Goal: Task Accomplishment & Management: Manage account settings

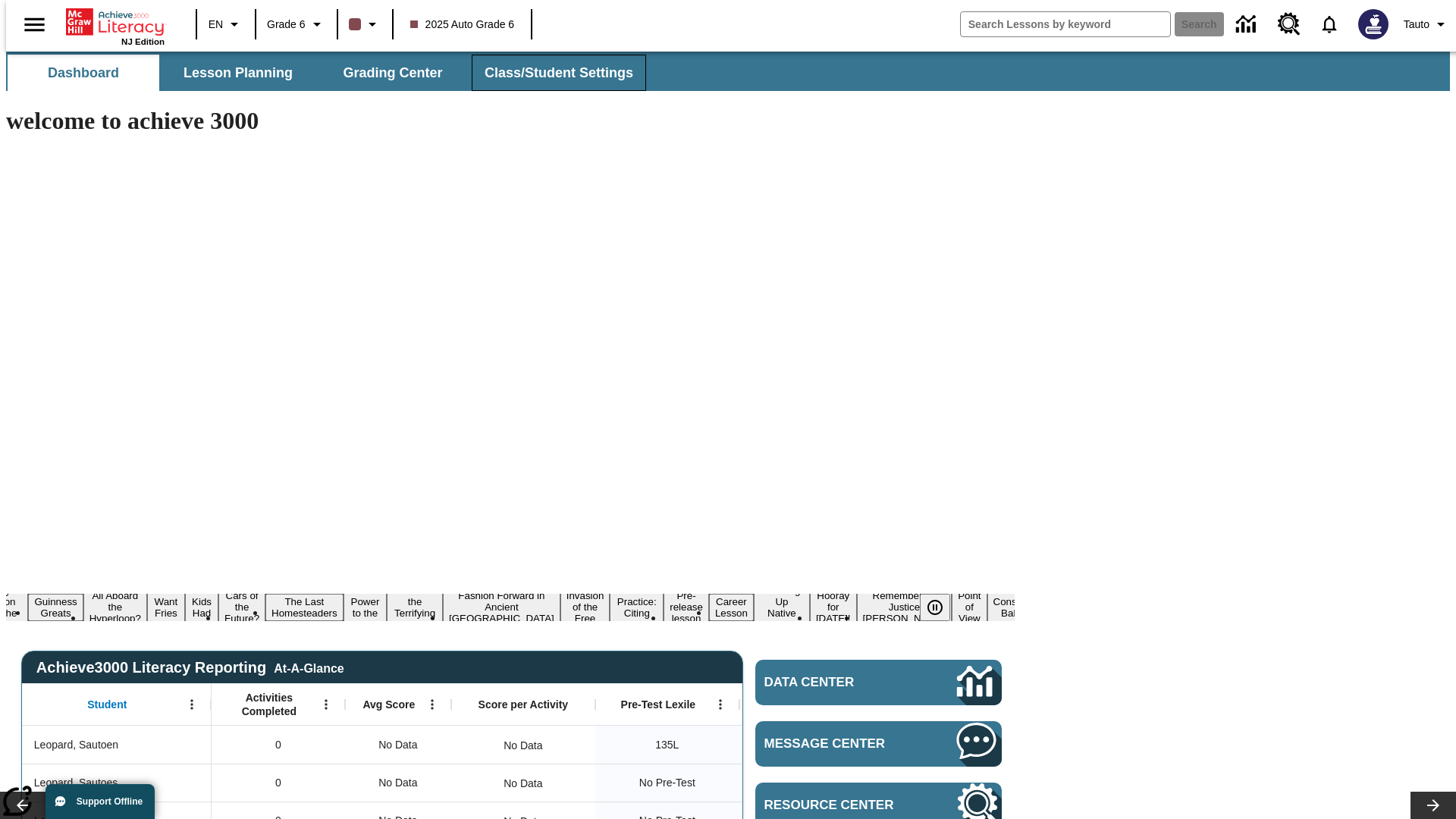
click at [551, 73] on span "Class/Student Settings" at bounding box center [559, 73] width 149 height 17
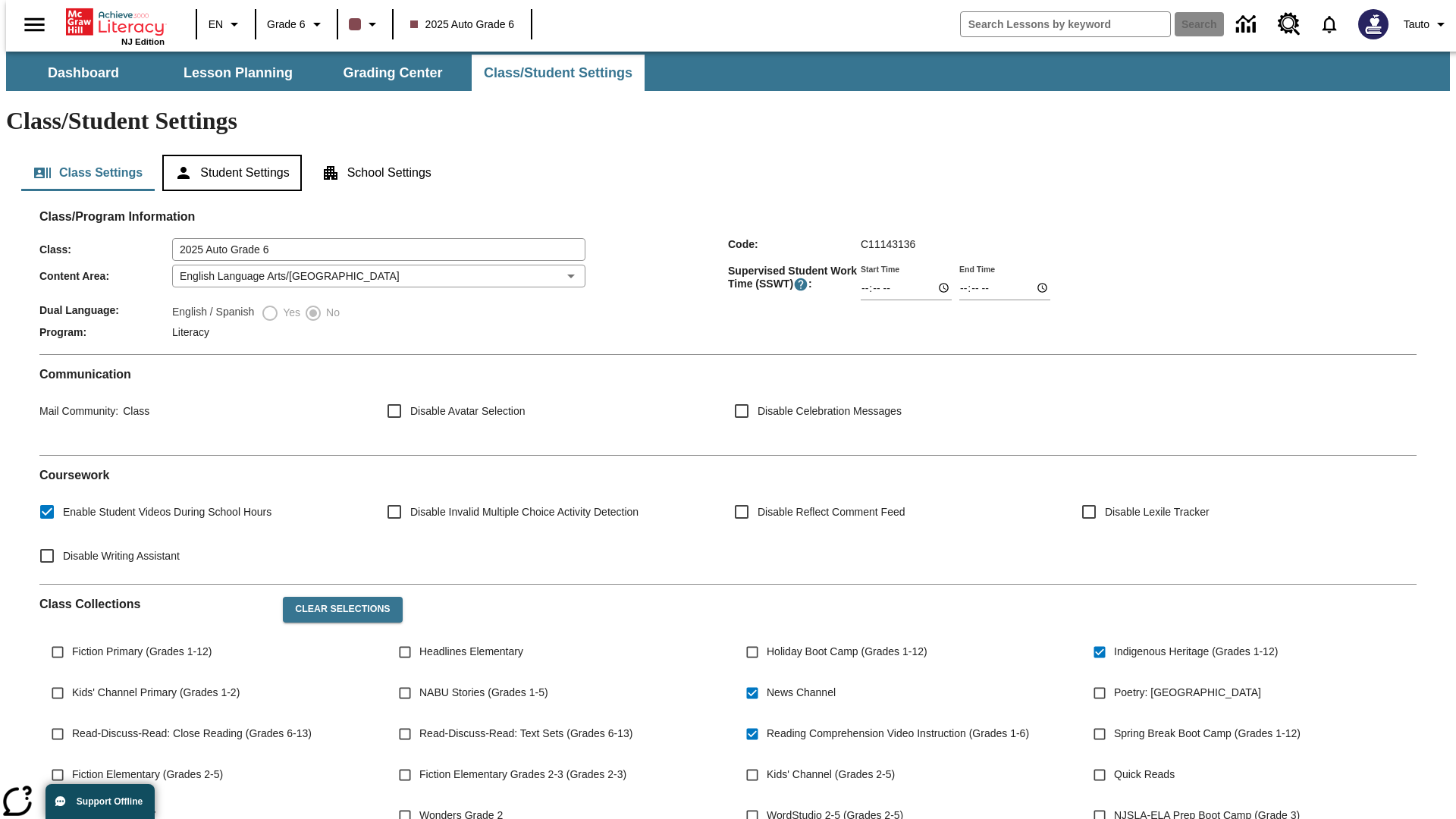
click at [228, 155] on button "Student Settings" at bounding box center [232, 173] width 139 height 36
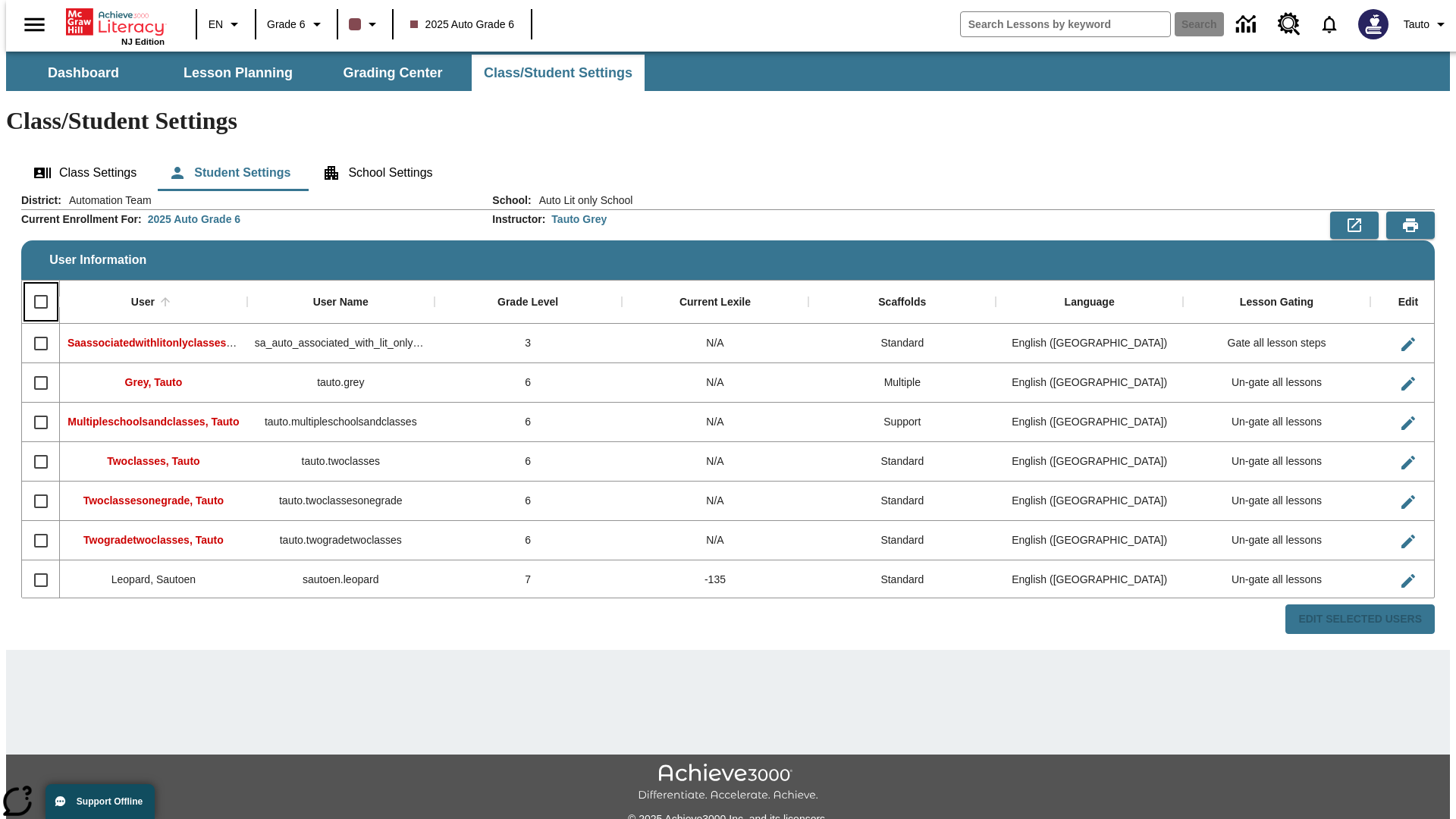
click at [34, 286] on input "Select all rows" at bounding box center [41, 302] width 32 height 32
checkbox input "true"
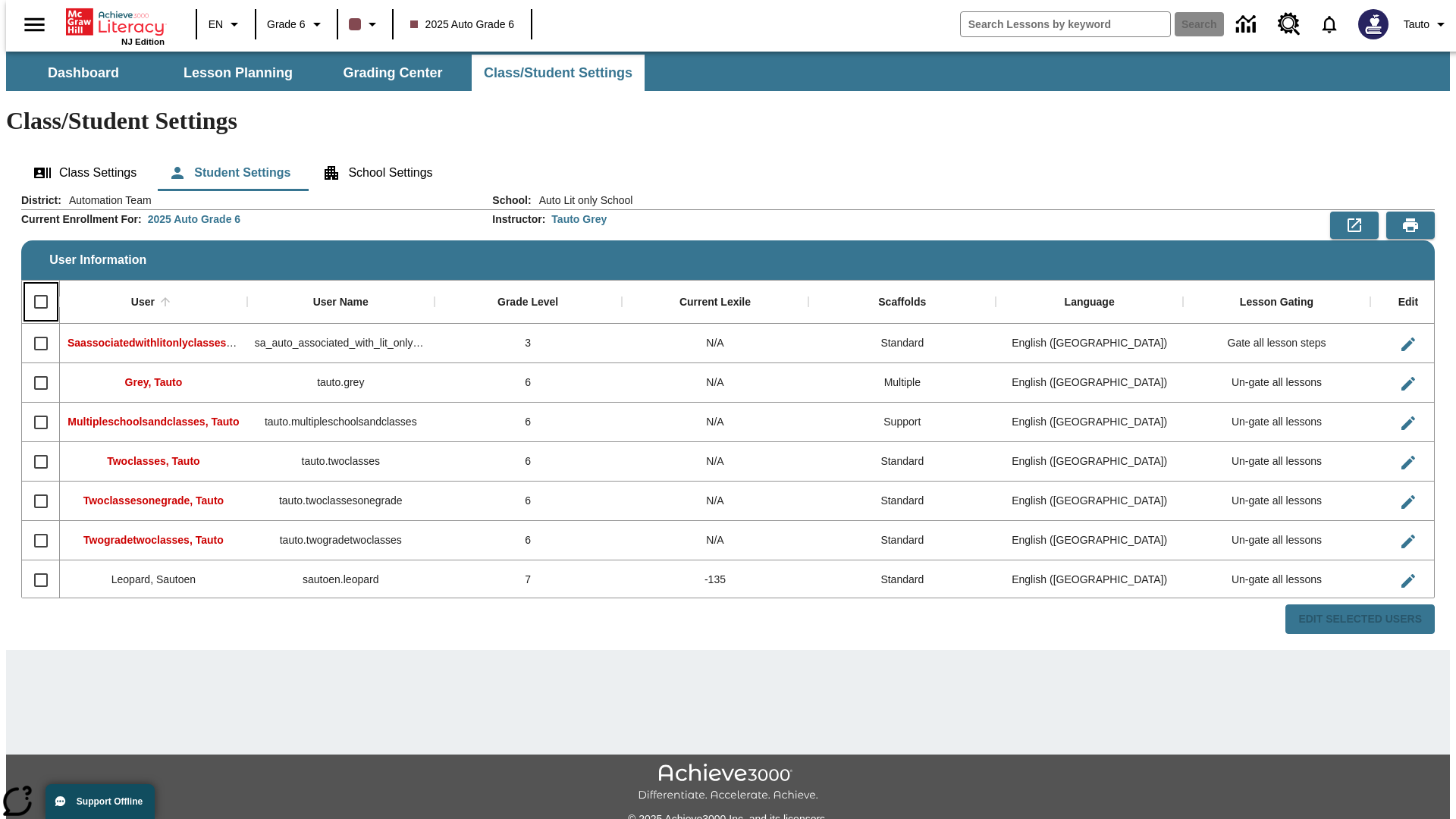
checkbox input "true"
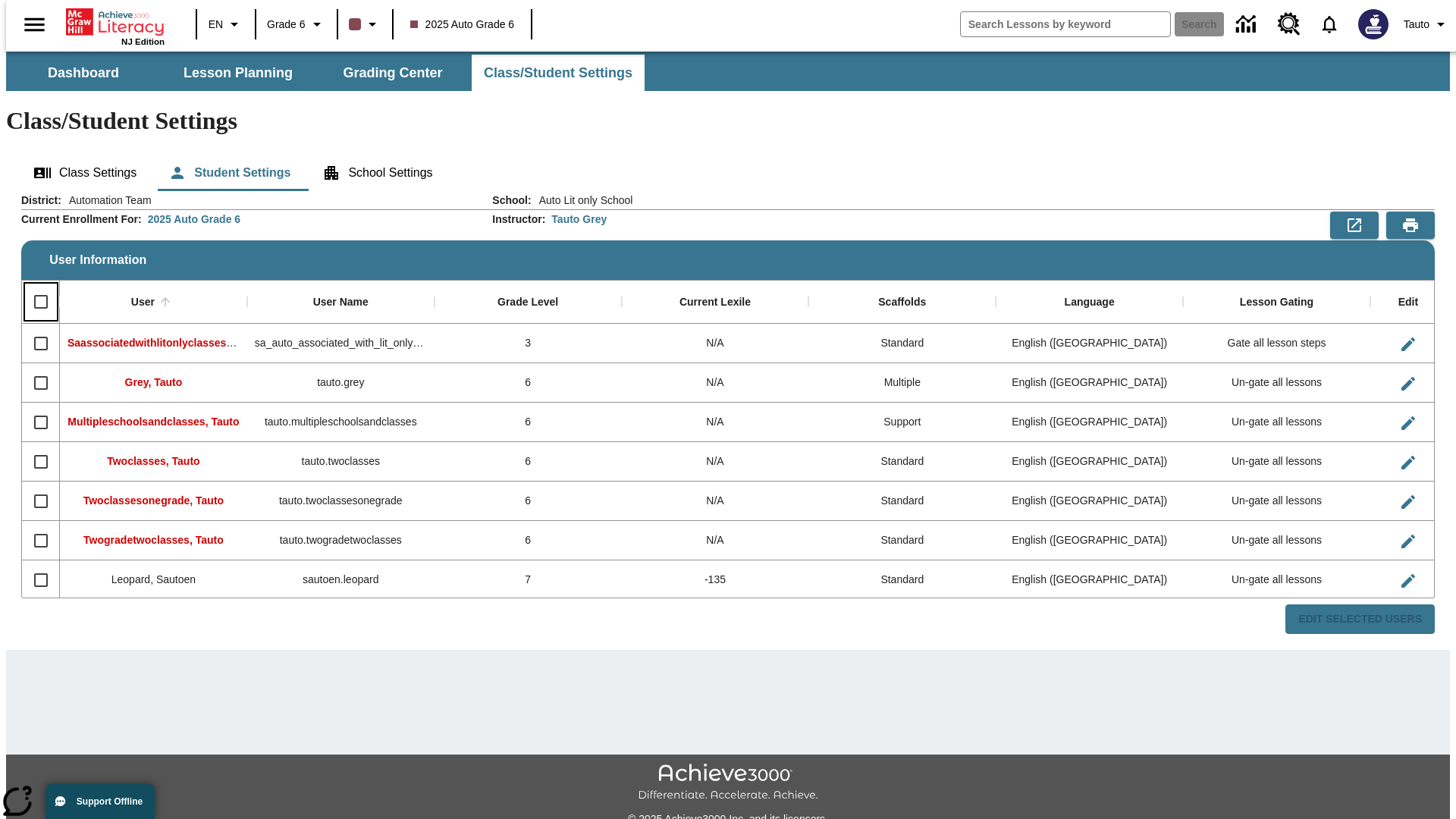
checkbox input "true"
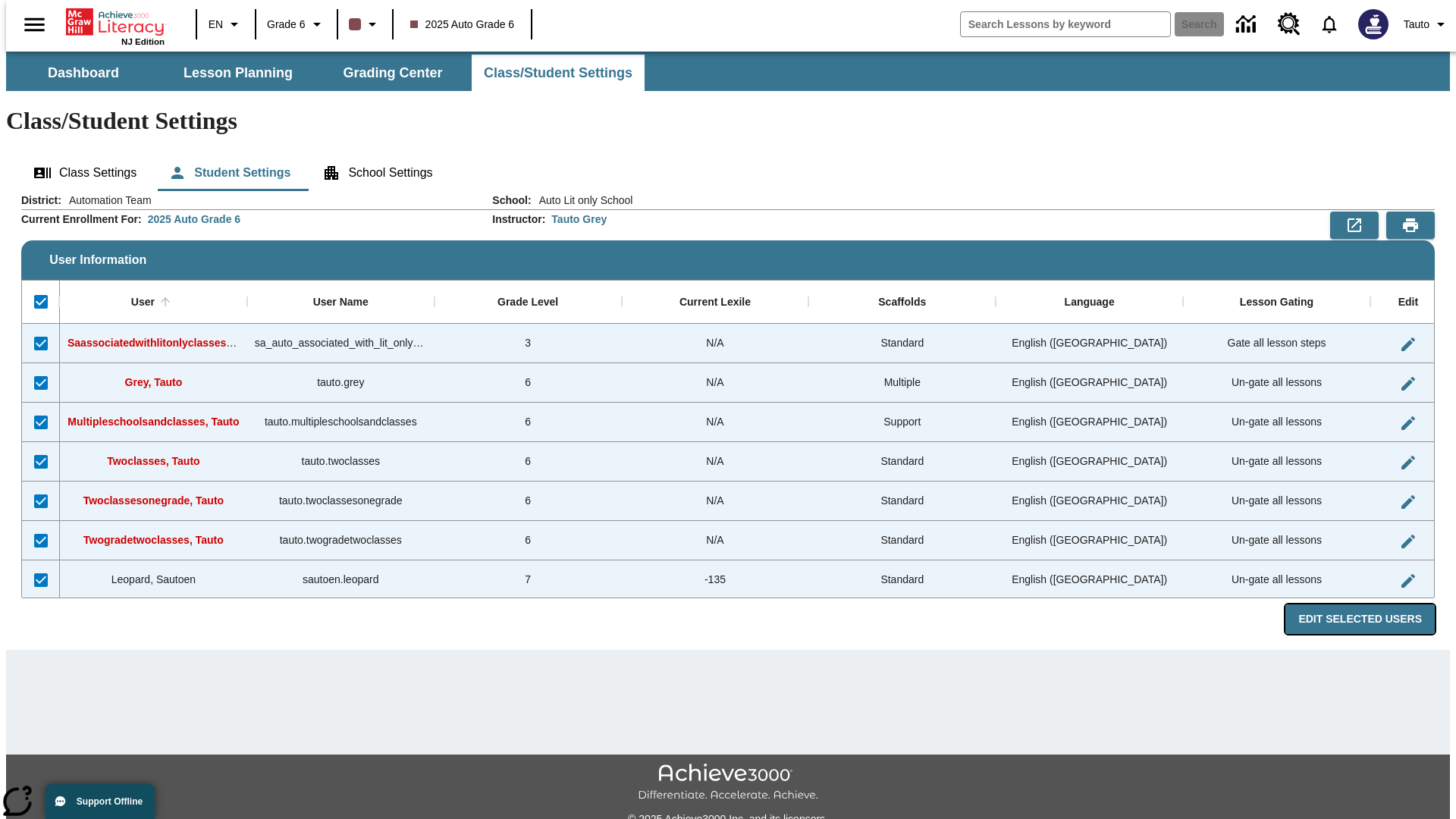
click at [1372, 605] on button "Edit Selected Users" at bounding box center [1360, 620] width 150 height 30
